Goal: Understand process/instructions

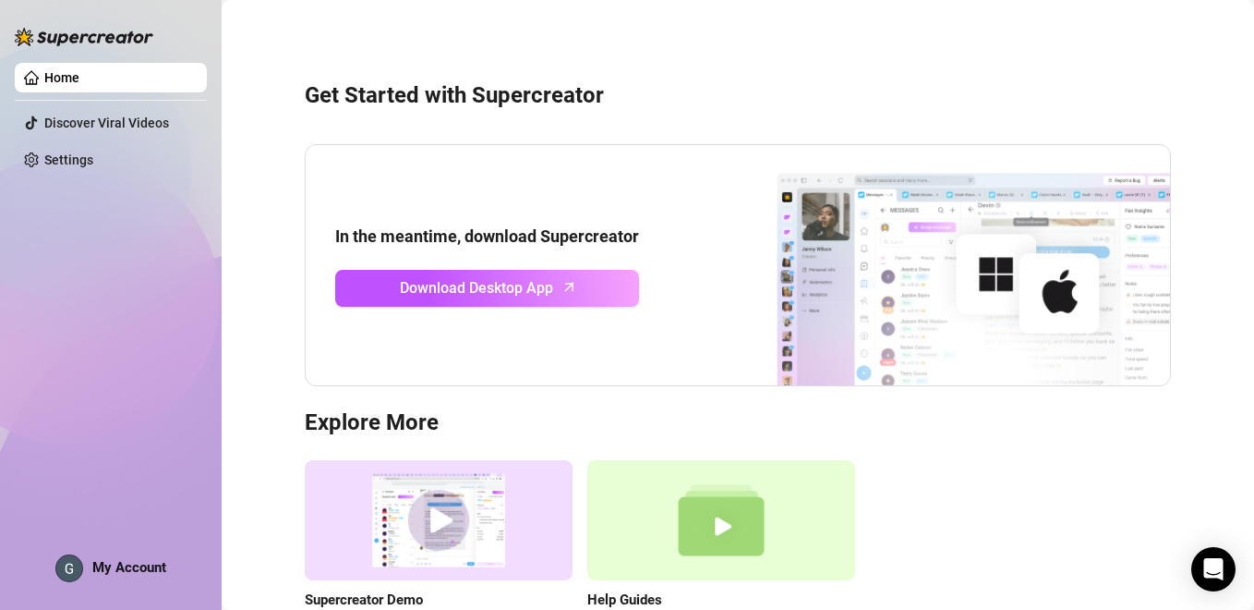
click at [606, 109] on h3 "Get Started with Supercreator" at bounding box center [738, 96] width 866 height 30
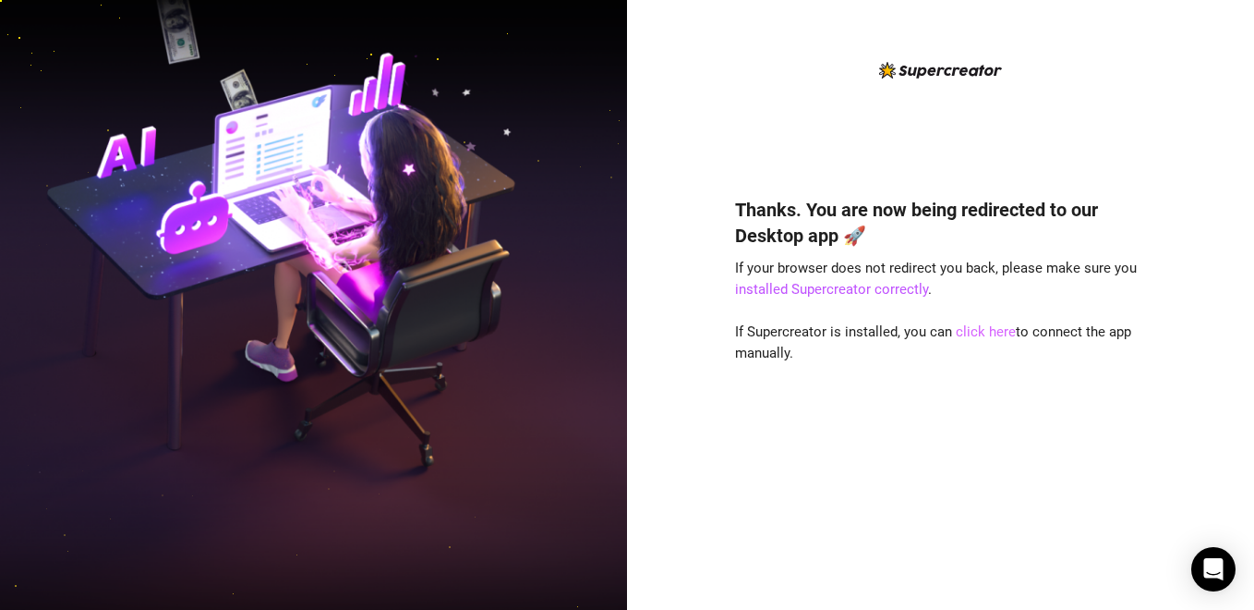
drag, startPoint x: 995, startPoint y: 331, endPoint x: 657, endPoint y: 366, distance: 339.8
click at [995, 331] on link "click here" at bounding box center [986, 331] width 60 height 17
click at [993, 332] on link "click here" at bounding box center [986, 331] width 60 height 17
click at [991, 331] on link "click here" at bounding box center [986, 331] width 60 height 17
